Goal: Information Seeking & Learning: Learn about a topic

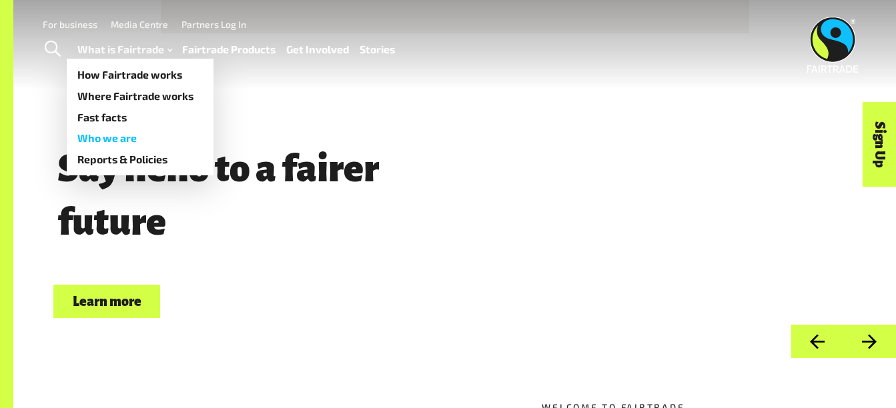
click at [155, 139] on link "Who we are" at bounding box center [140, 137] width 147 height 21
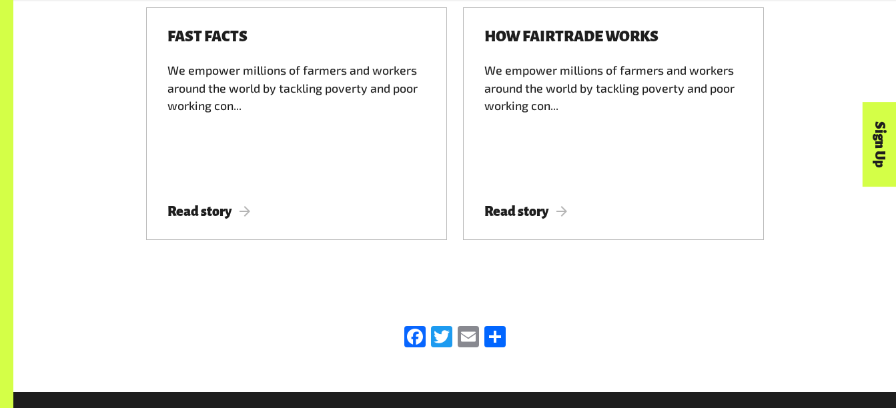
scroll to position [4135, 0]
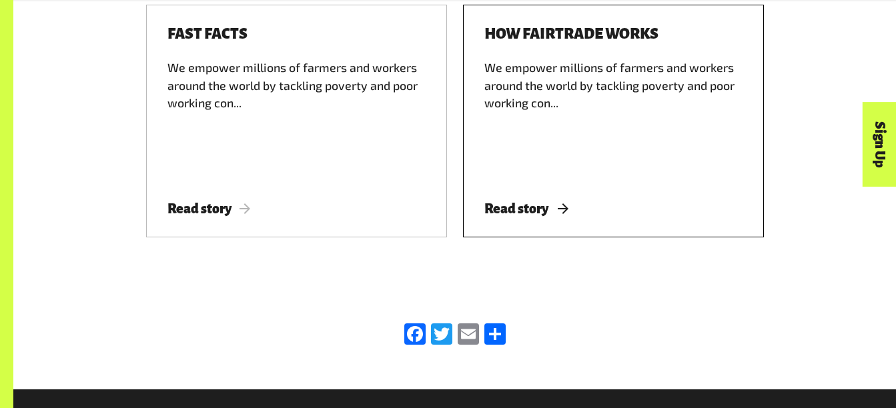
click at [536, 177] on div "We empower millions of farmers and workers around the world by tackling poverty…" at bounding box center [613, 118] width 258 height 119
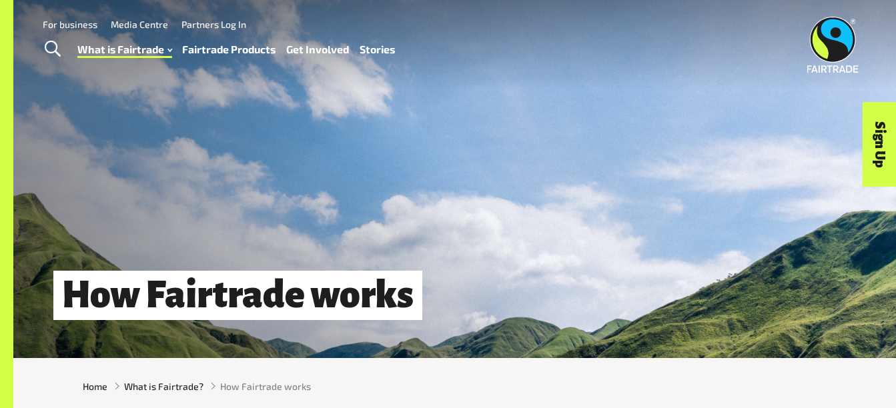
click at [53, 46] on span "Toggle Search" at bounding box center [53, 49] width 16 height 17
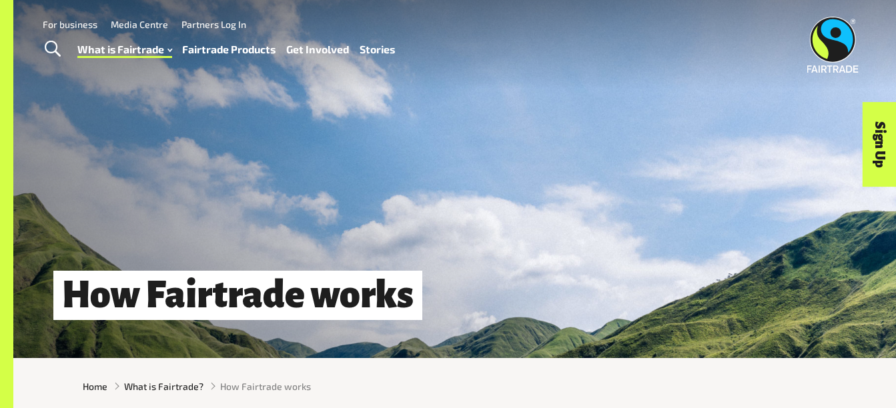
click at [267, 257] on div "How Fairtrade works" at bounding box center [454, 179] width 882 height 358
click at [385, 50] on link "Stories" at bounding box center [376, 49] width 35 height 19
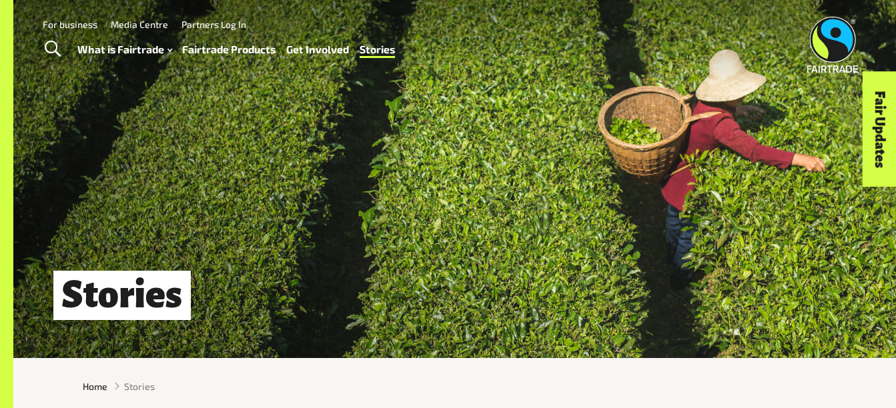
click at [231, 49] on link "Fairtrade Products" at bounding box center [228, 49] width 93 height 19
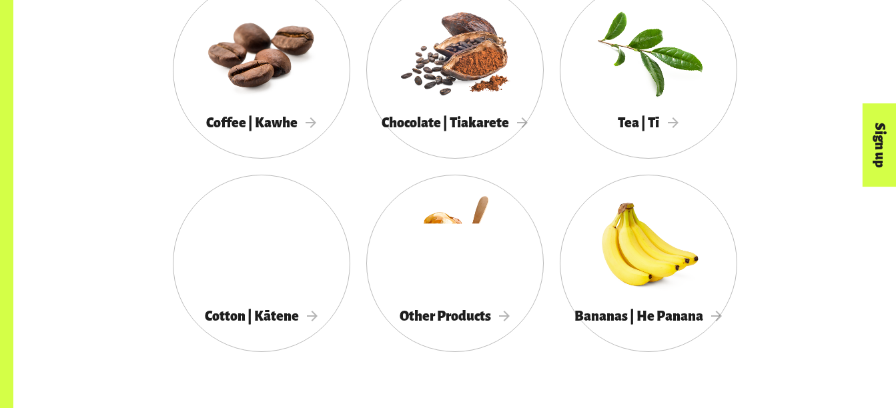
scroll to position [854, 0]
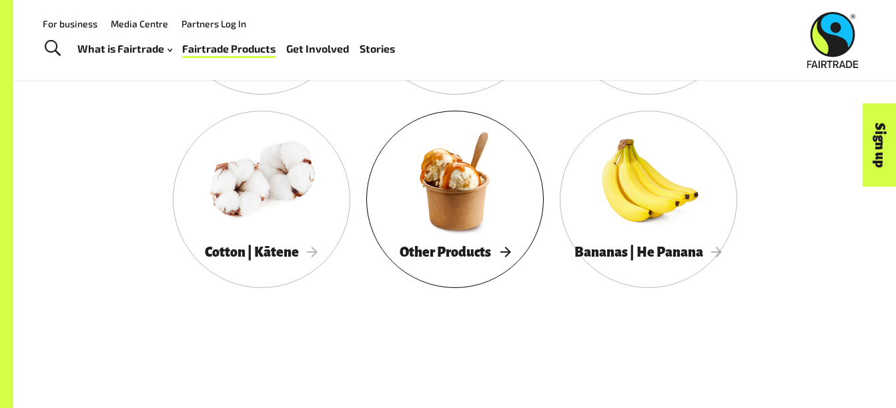
click at [500, 257] on span "Other Products" at bounding box center [455, 252] width 111 height 15
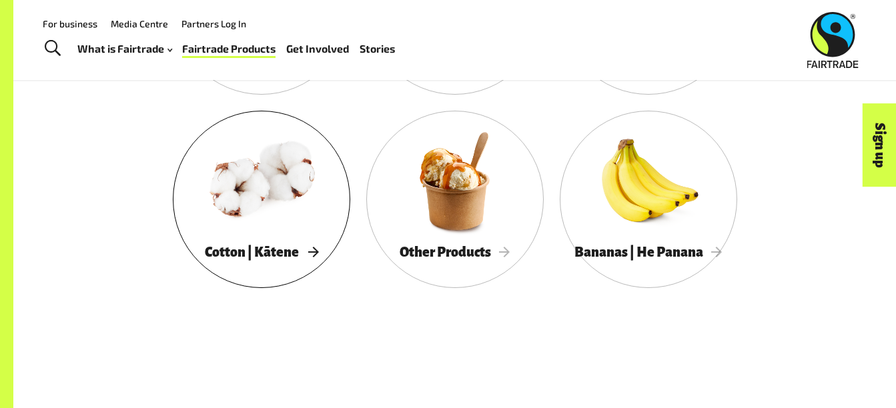
click at [275, 197] on div at bounding box center [261, 180] width 177 height 115
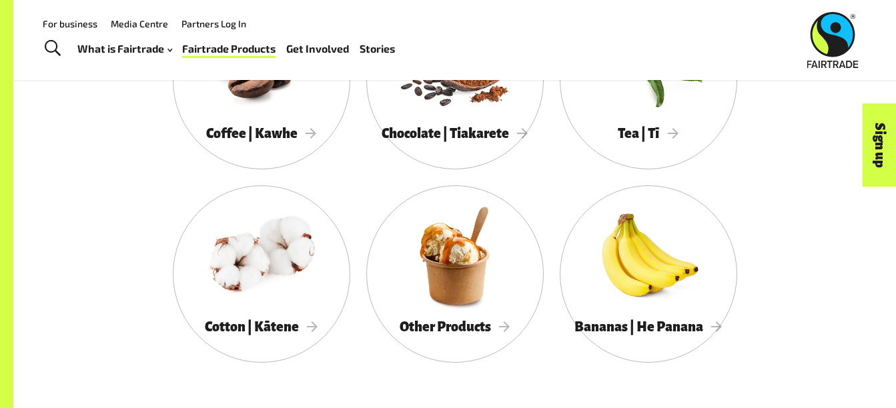
scroll to position [694, 0]
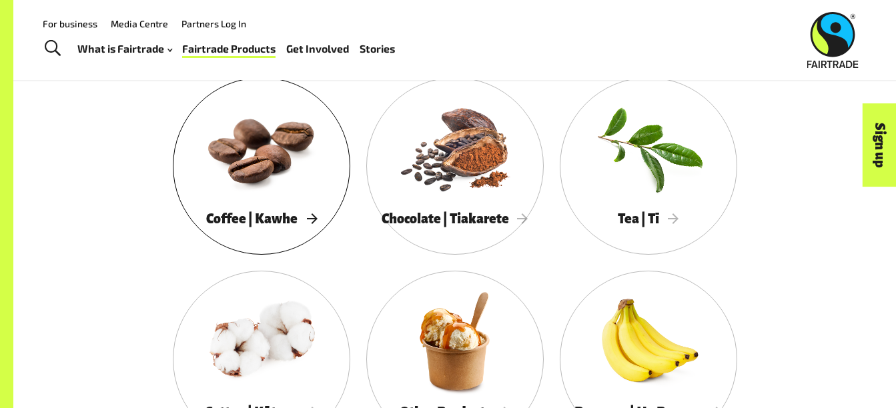
click at [255, 165] on div at bounding box center [261, 147] width 177 height 115
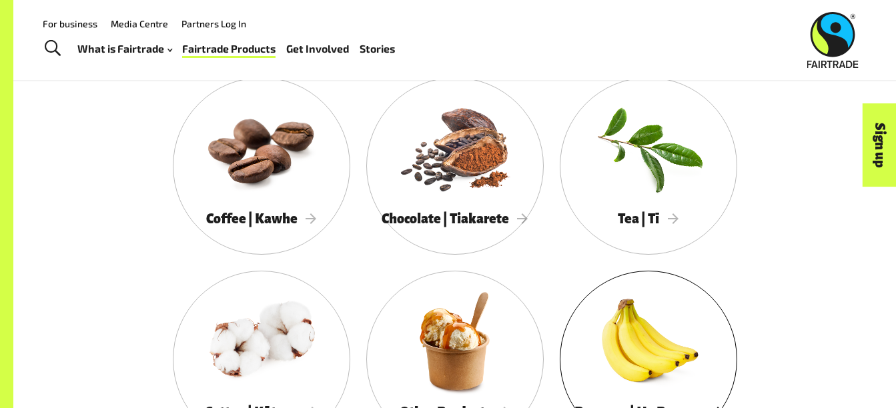
click at [661, 382] on div at bounding box center [648, 340] width 177 height 115
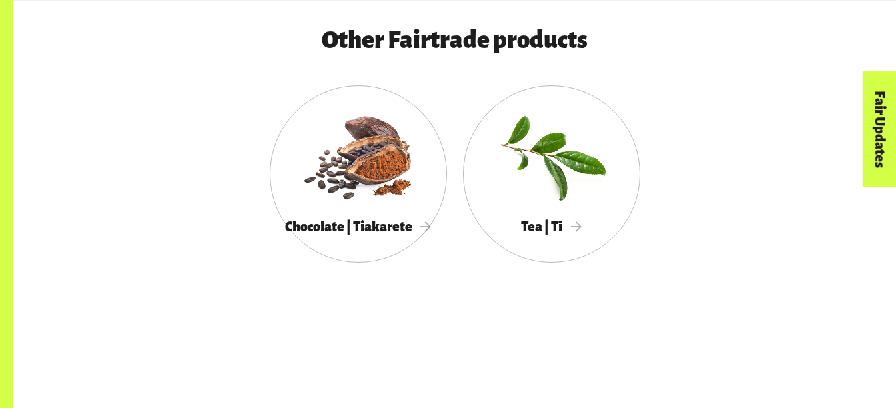
scroll to position [2588, 0]
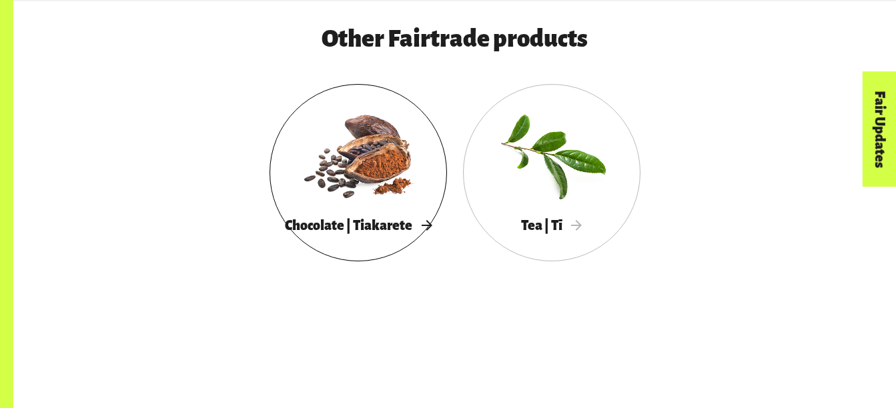
click at [357, 233] on span "Chocolate | Tiakarete" at bounding box center [358, 225] width 147 height 15
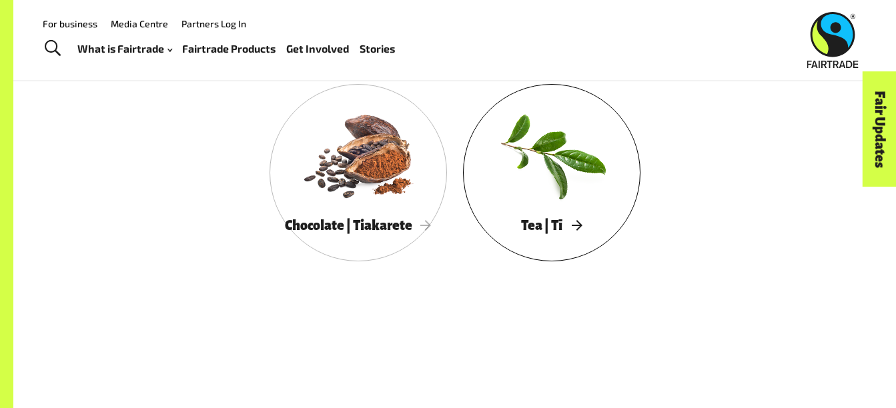
click at [530, 183] on div at bounding box center [551, 154] width 177 height 115
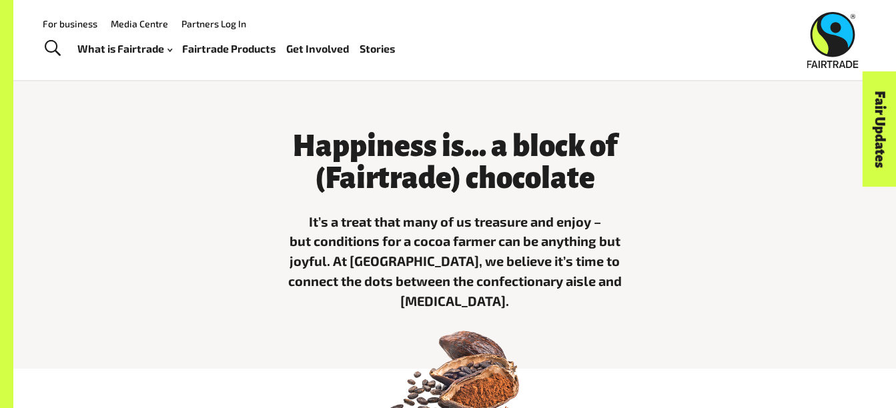
scroll to position [293, 0]
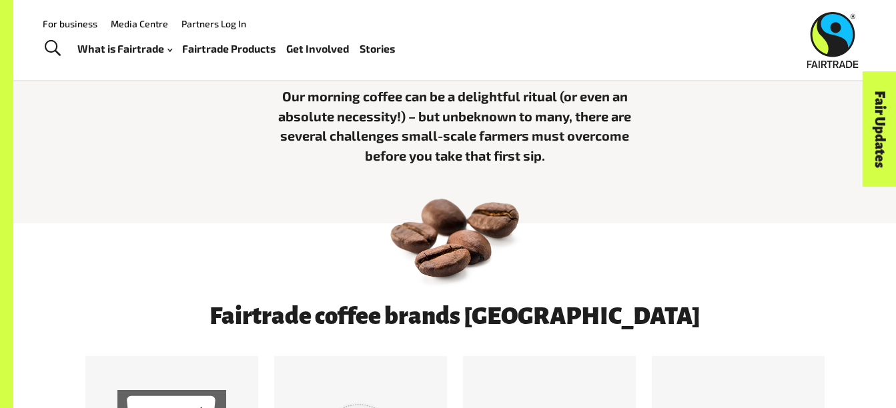
scroll to position [347, 0]
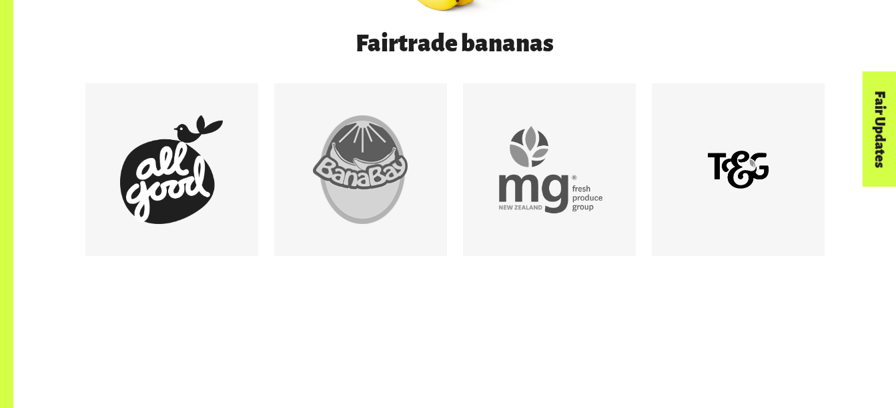
scroll to position [747, 0]
